Goal: Information Seeking & Learning: Learn about a topic

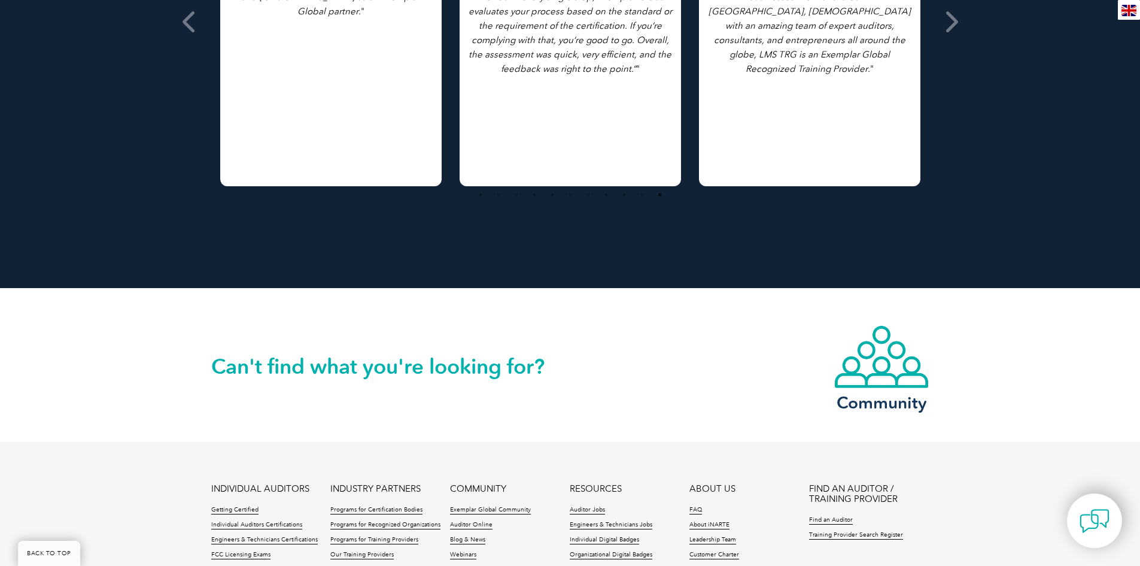
scroll to position [1267, 0]
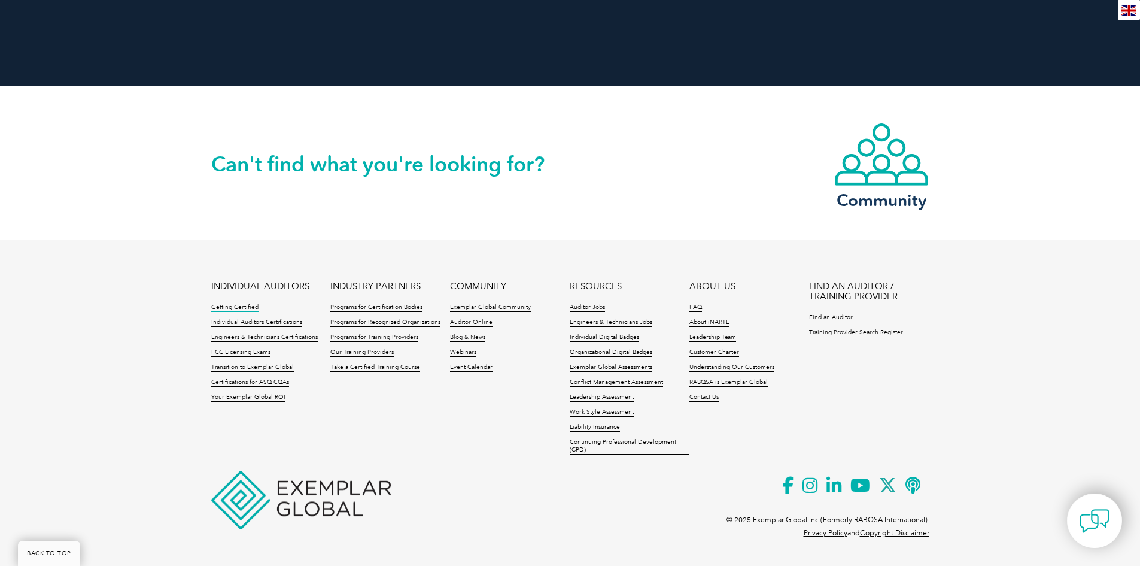
click at [235, 307] on link "Getting Certified" at bounding box center [234, 308] width 47 height 8
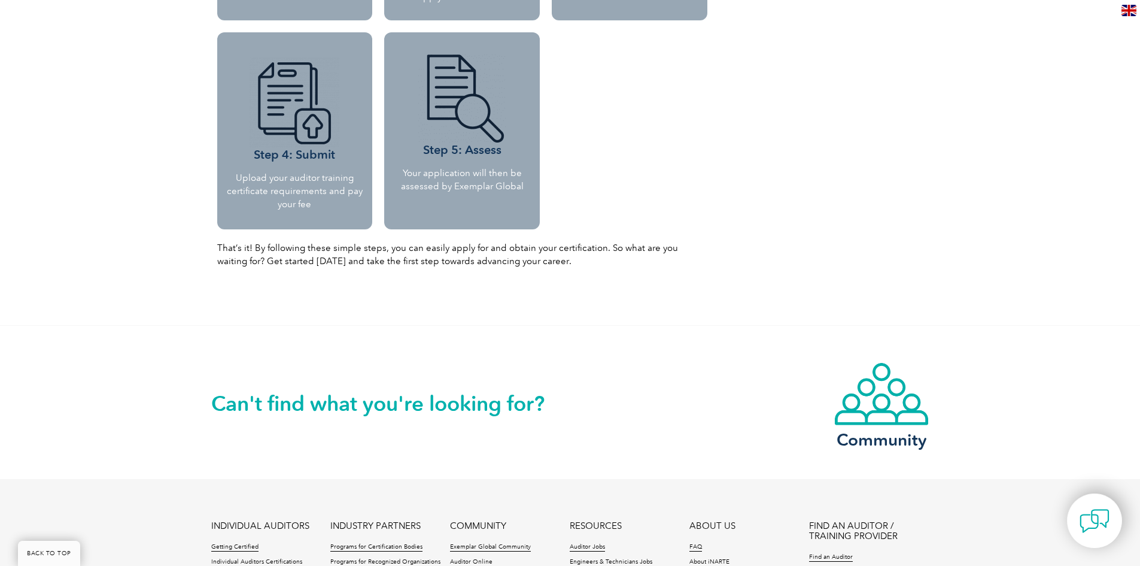
scroll to position [1468, 0]
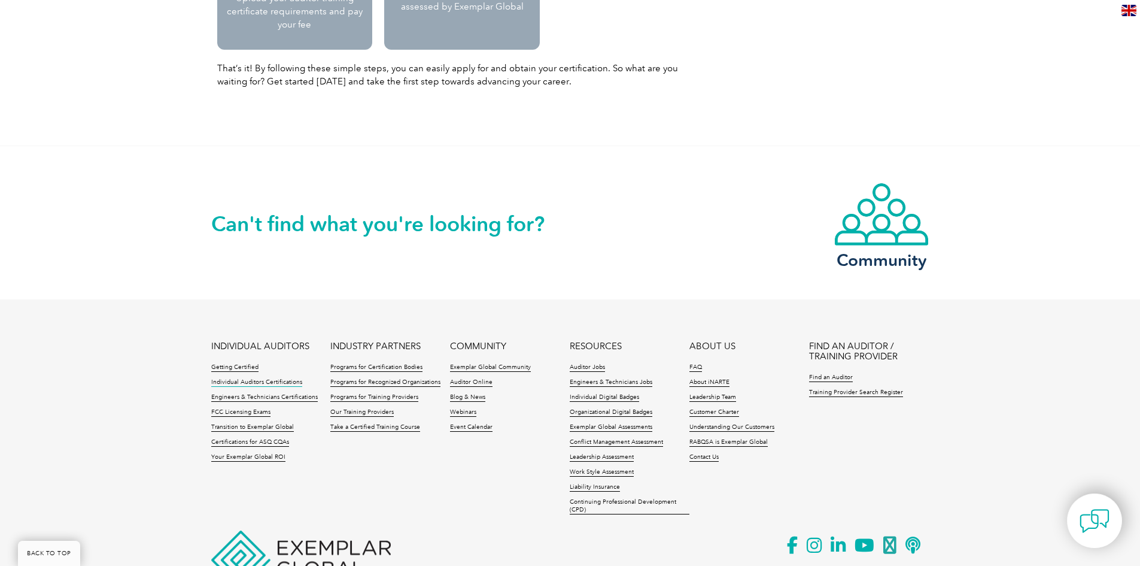
click at [275, 380] on link "Individual Auditors Certifications" at bounding box center [256, 382] width 91 height 8
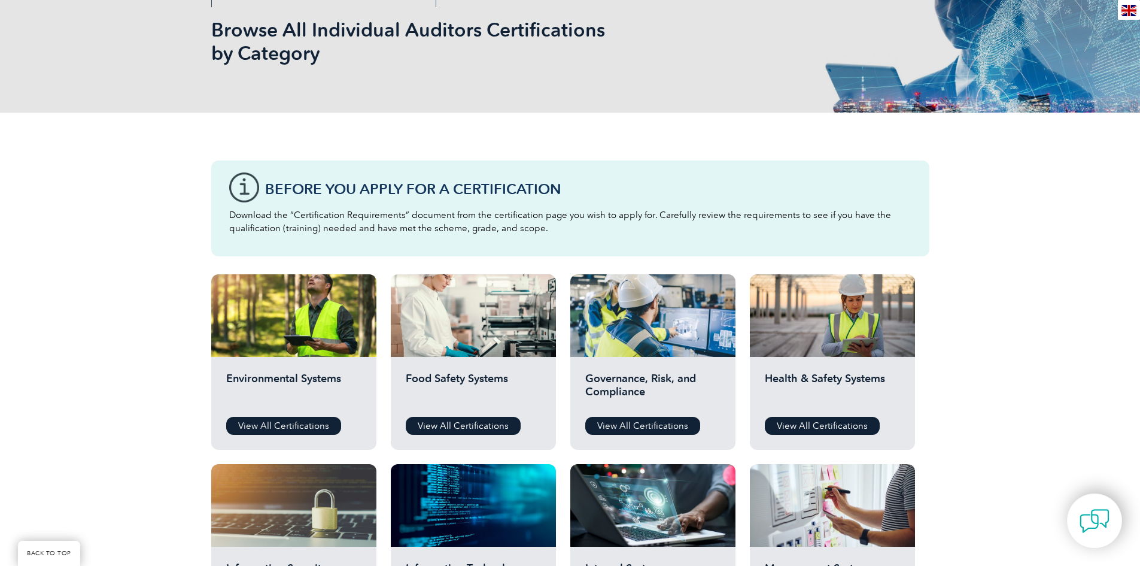
scroll to position [239, 0]
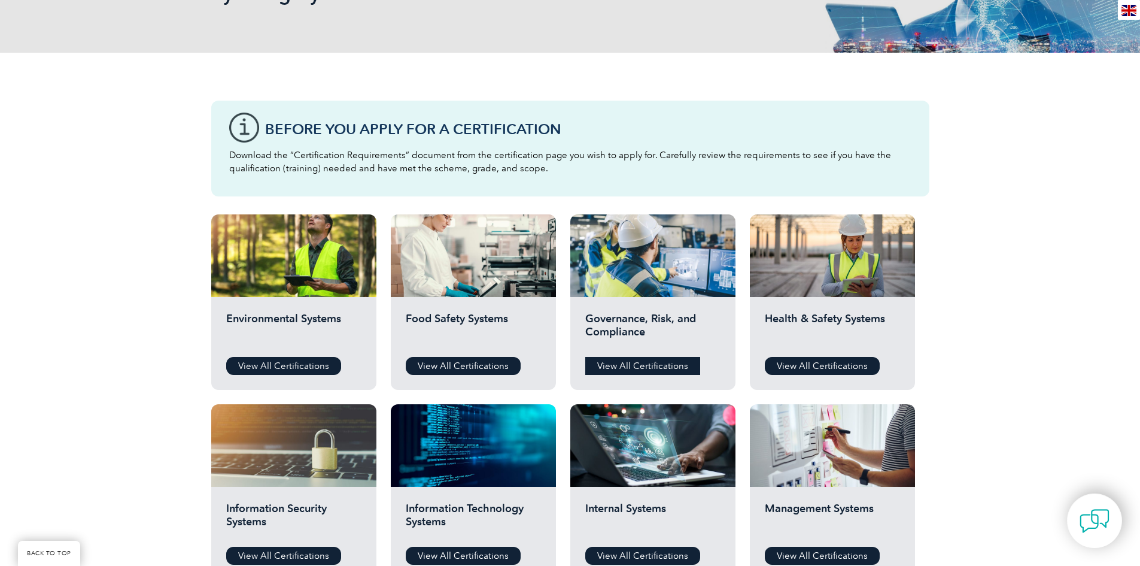
click at [648, 366] on link "View All Certifications" at bounding box center [642, 366] width 115 height 18
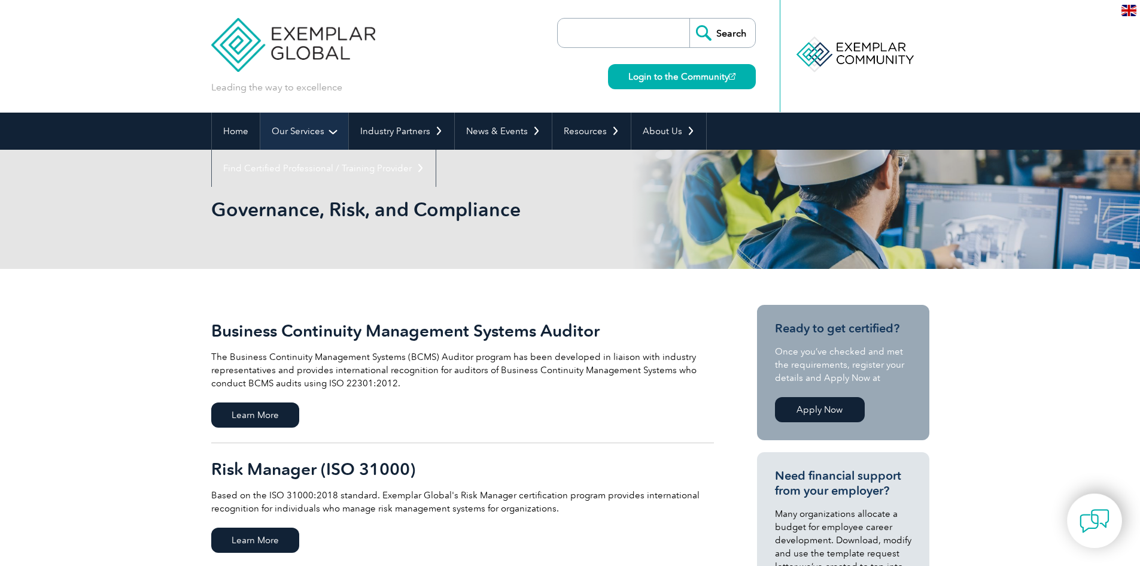
click at [312, 132] on link "Our Services" at bounding box center [304, 131] width 88 height 37
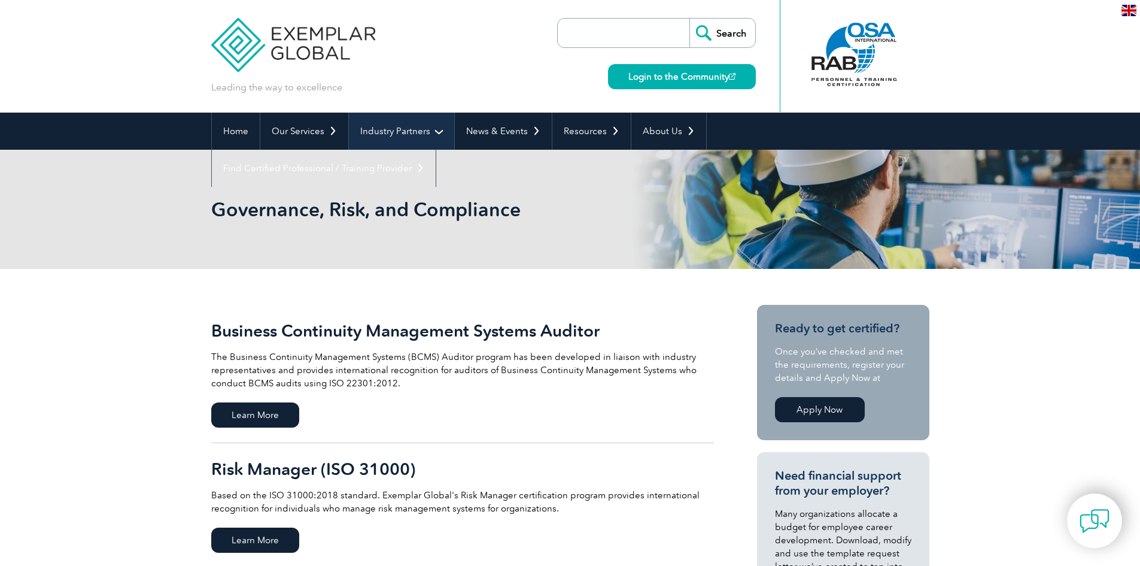
click at [395, 131] on link "Industry Partners" at bounding box center [401, 131] width 105 height 37
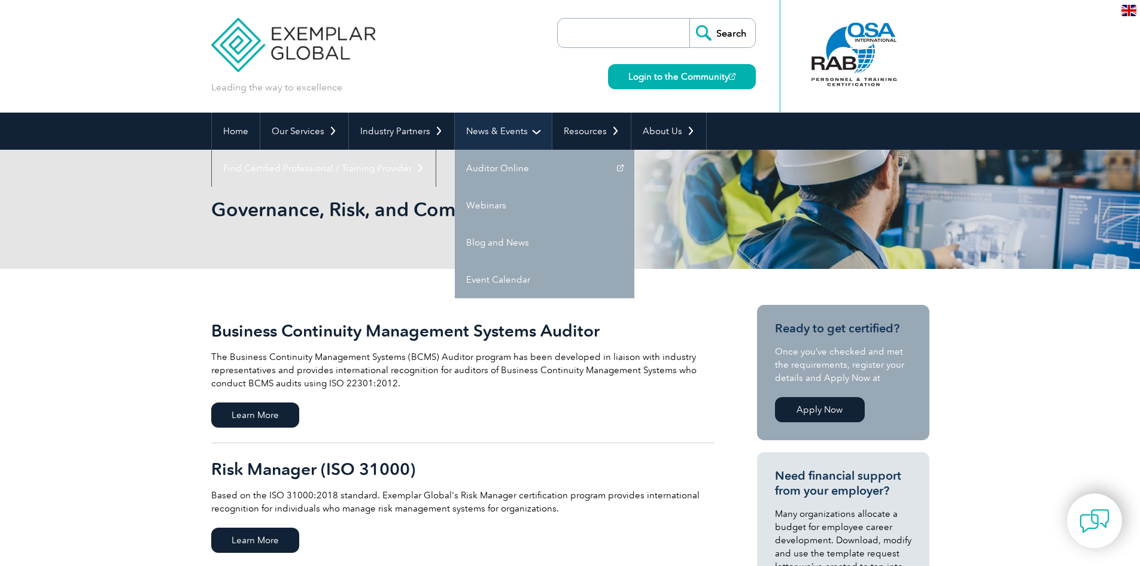
click at [495, 132] on link "News & Events" at bounding box center [503, 131] width 97 height 37
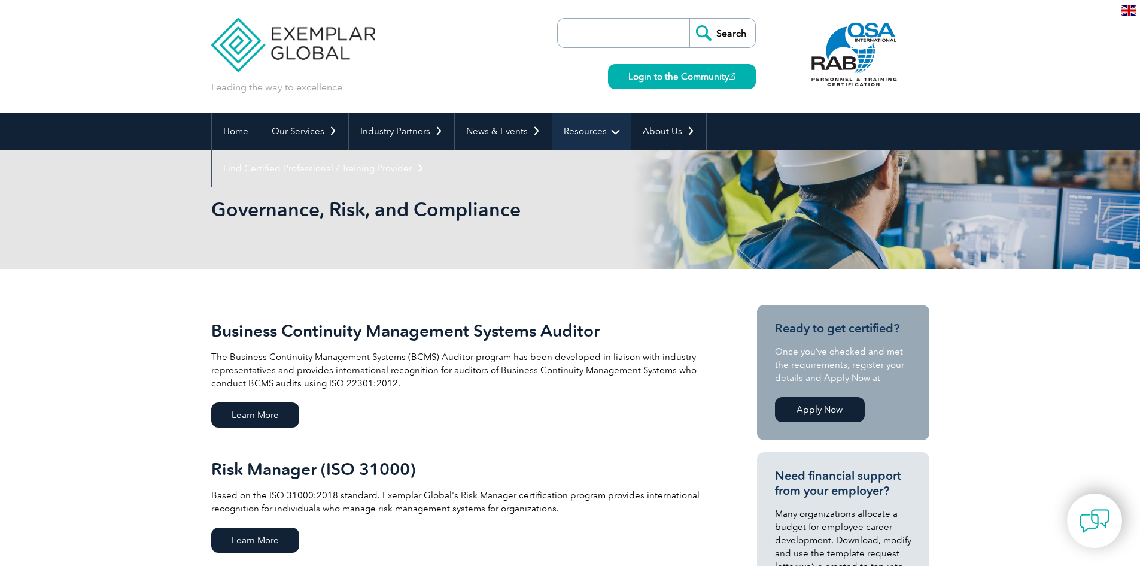
click at [588, 131] on link "Resources" at bounding box center [592, 131] width 78 height 37
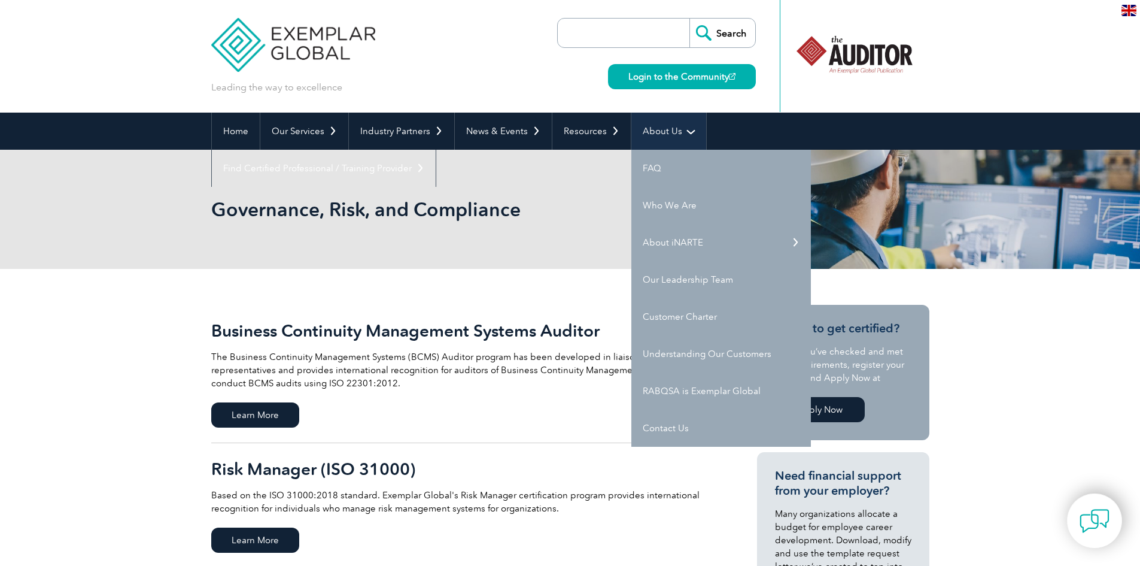
click at [685, 131] on link "About Us" at bounding box center [669, 131] width 75 height 37
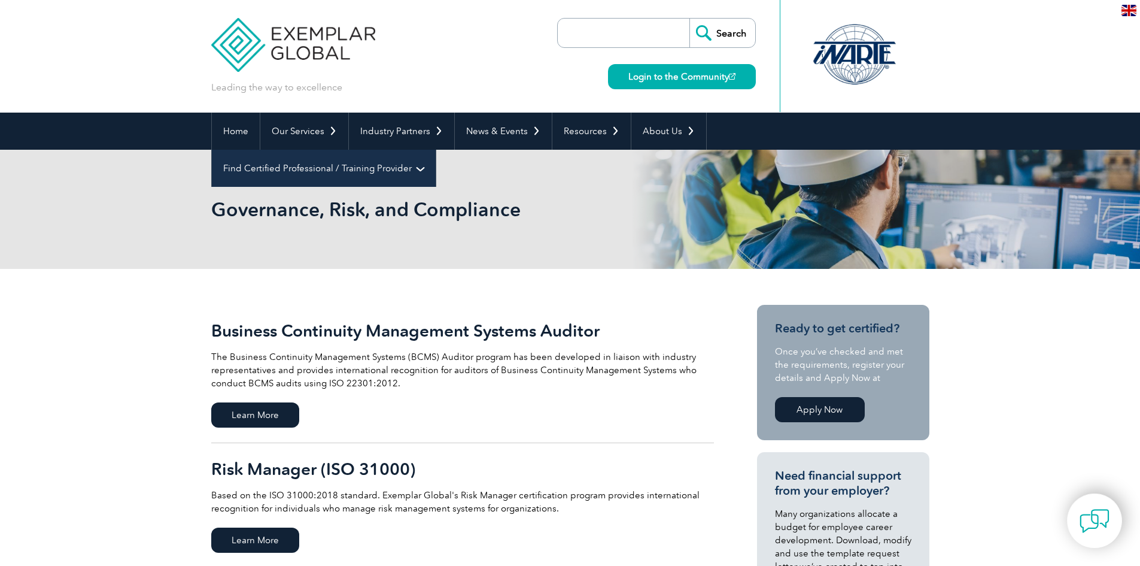
click at [436, 150] on link "Find Certified Professional / Training Provider" at bounding box center [324, 168] width 224 height 37
